Goal: Task Accomplishment & Management: Manage account settings

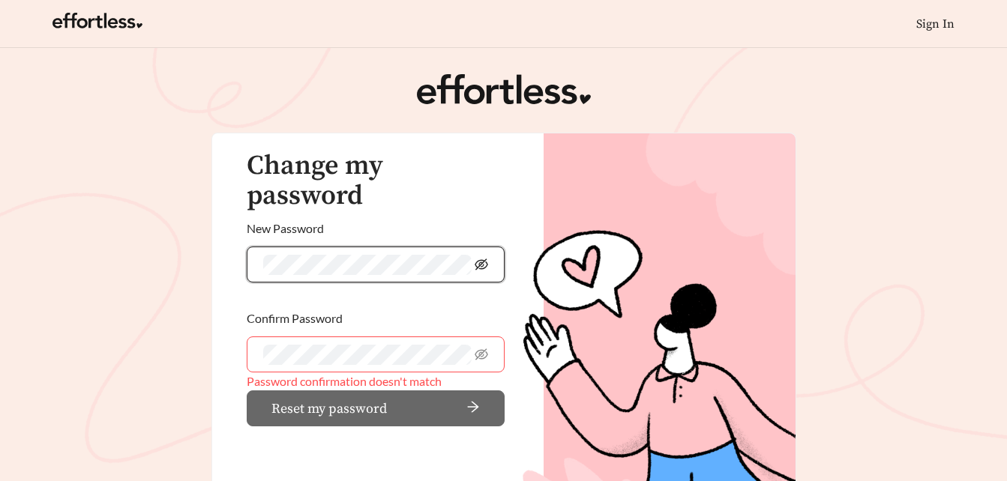
click at [479, 258] on icon "eye-invisible" at bounding box center [480, 264] width 13 height 13
click at [486, 348] on icon "eye-invisible" at bounding box center [480, 354] width 13 height 13
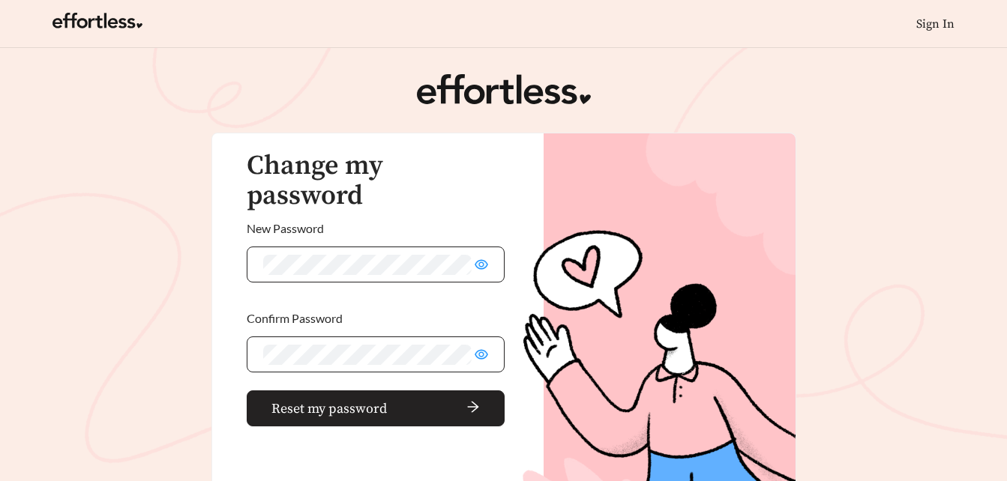
click at [400, 391] on button "Reset my password" at bounding box center [376, 409] width 258 height 36
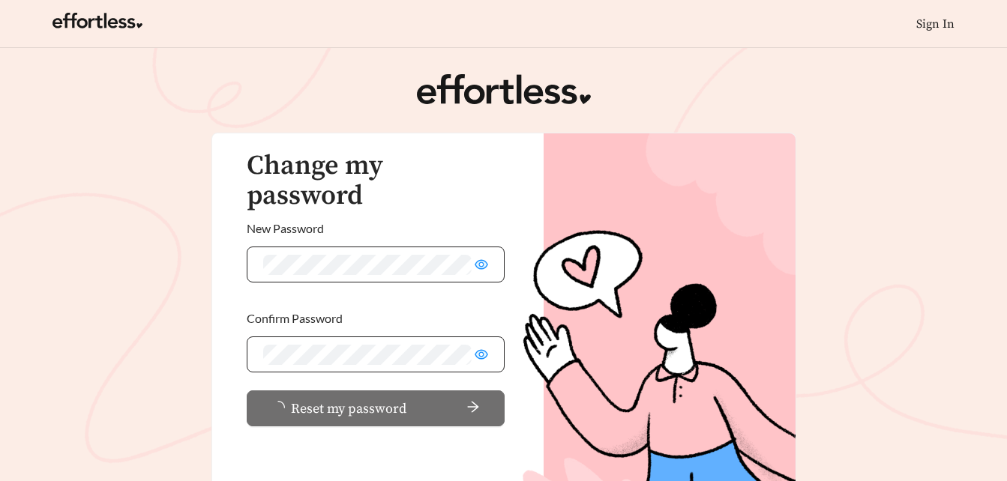
click at [316, 399] on span "Reset my password" at bounding box center [348, 409] width 115 height 20
